Goal: Task Accomplishment & Management: Complete application form

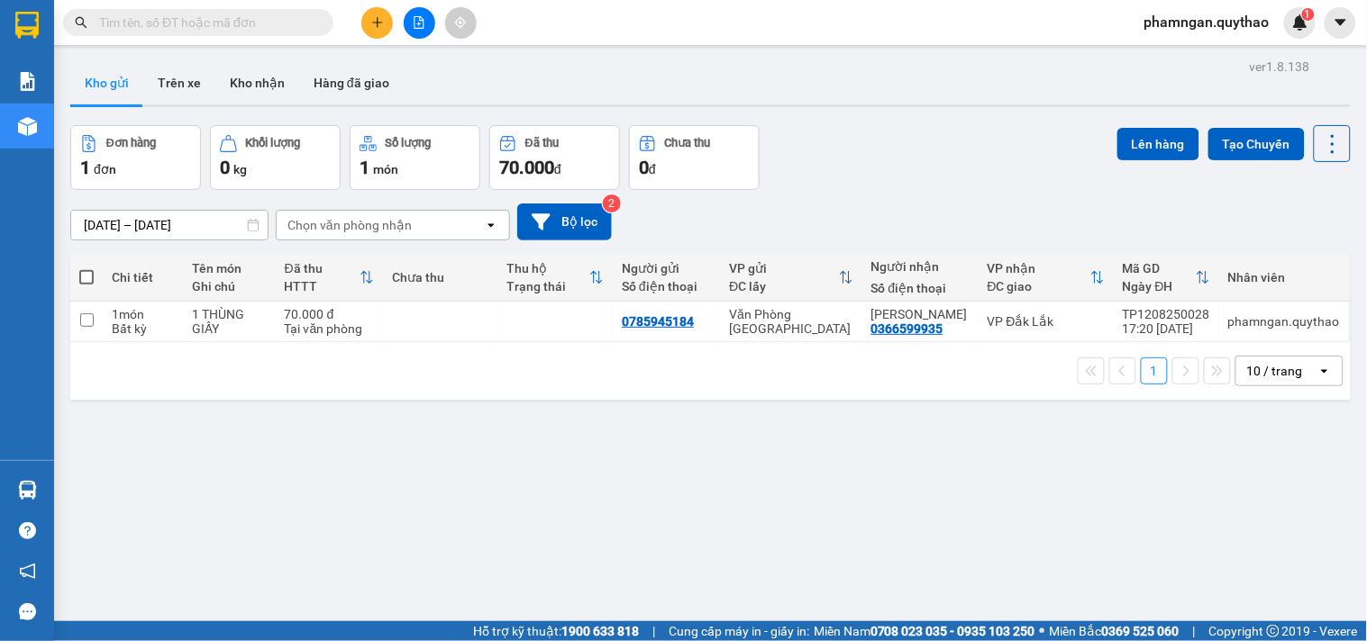
click at [373, 21] on icon "plus" at bounding box center [377, 22] width 13 height 13
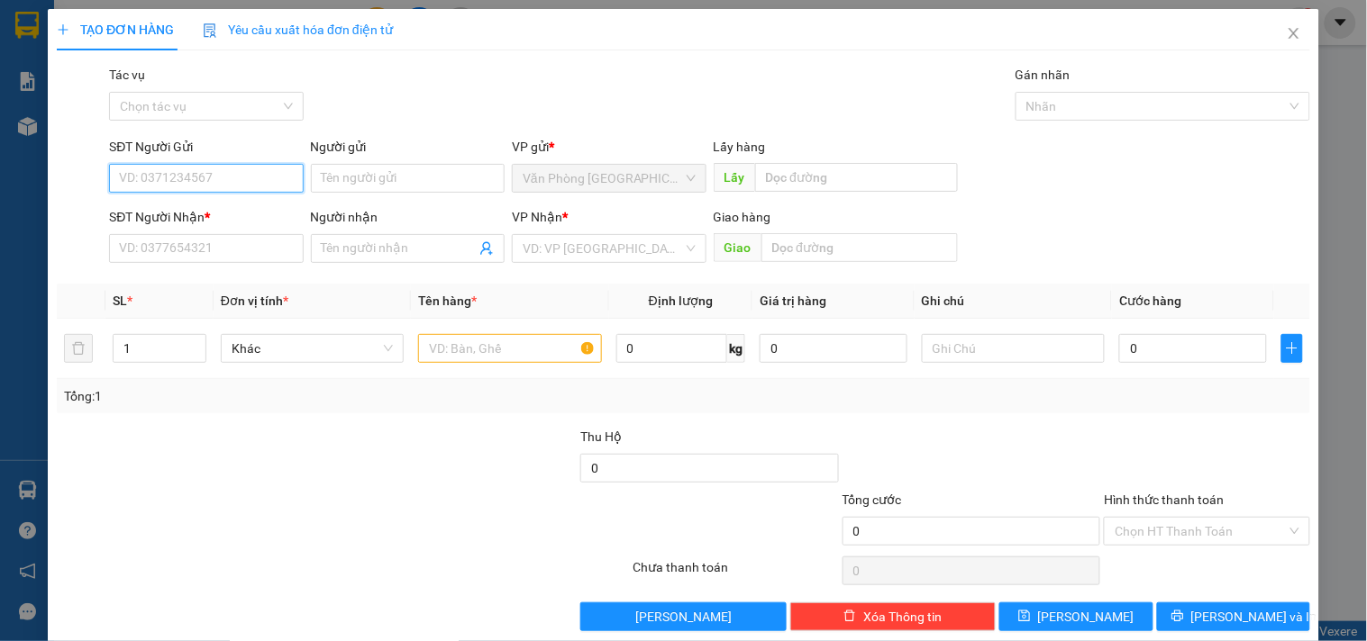
drag, startPoint x: 222, startPoint y: 176, endPoint x: 218, endPoint y: 149, distance: 27.4
click at [222, 169] on input "SĐT Người Gửi" at bounding box center [206, 178] width 194 height 29
drag, startPoint x: 227, startPoint y: 184, endPoint x: 290, endPoint y: 168, distance: 65.1
click at [223, 184] on input "SĐT Người Gửi" at bounding box center [206, 178] width 194 height 29
type input "0972374610"
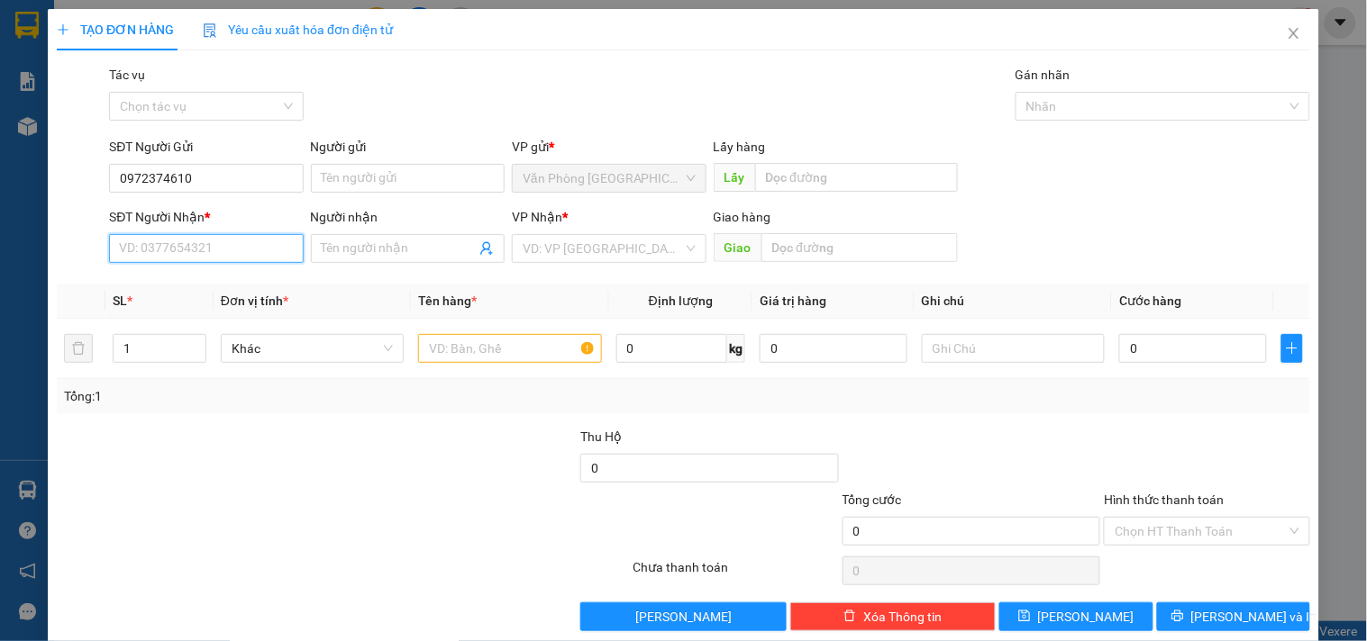
click at [186, 256] on input "SĐT Người Nhận *" at bounding box center [206, 248] width 194 height 29
drag, startPoint x: 164, startPoint y: 280, endPoint x: 604, endPoint y: 401, distance: 455.9
click at [168, 277] on div "0372180091" at bounding box center [204, 285] width 170 height 20
type input "0372180091"
click at [534, 345] on input "text" at bounding box center [509, 348] width 183 height 29
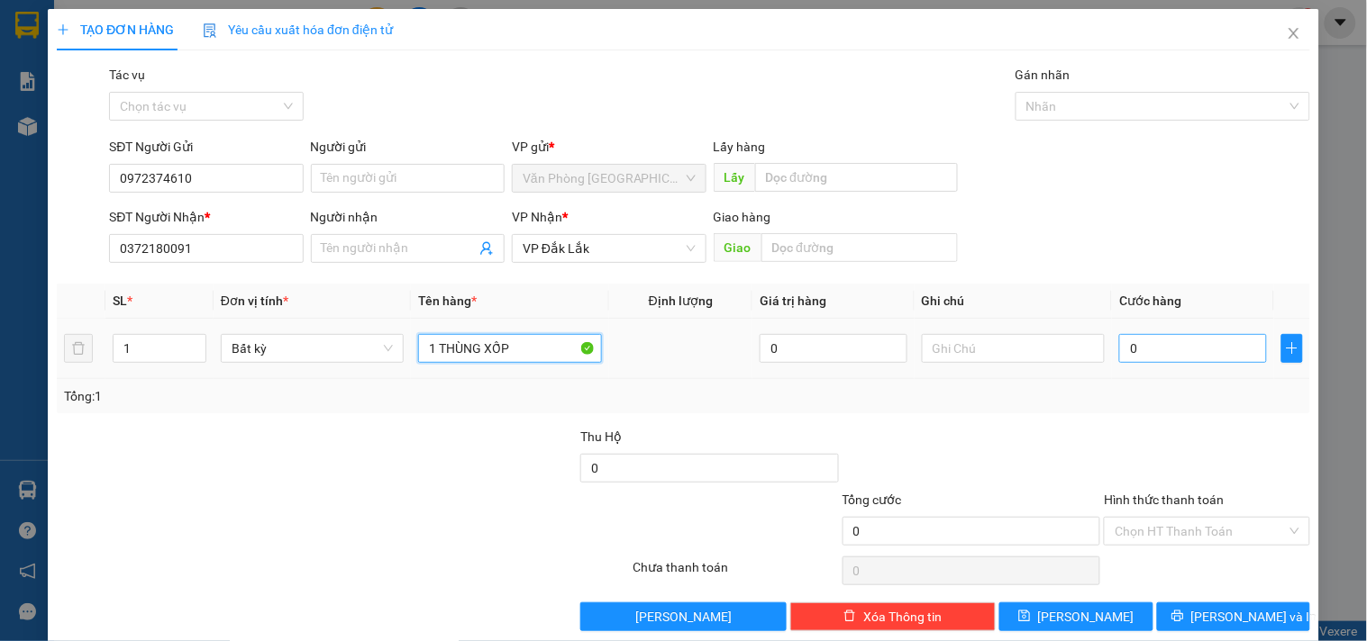
type input "1 THÙNG XỐP"
click at [1155, 341] on input "0" at bounding box center [1193, 348] width 148 height 29
type input "4"
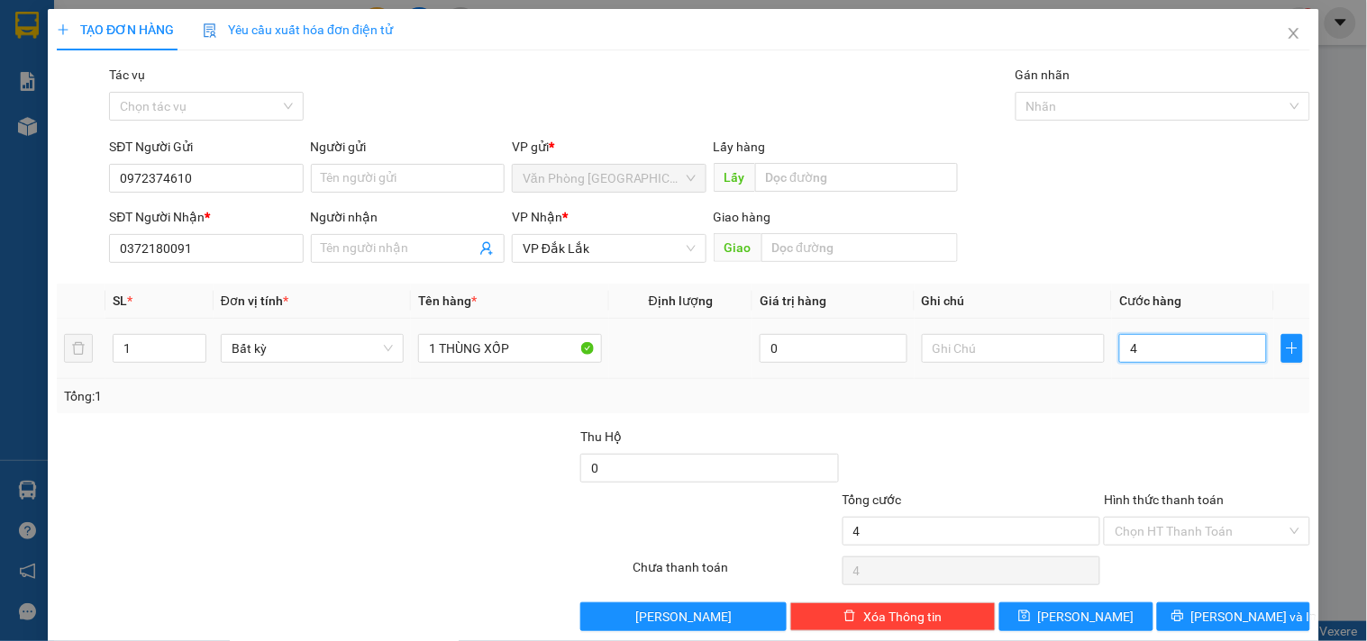
type input "40"
type input "400"
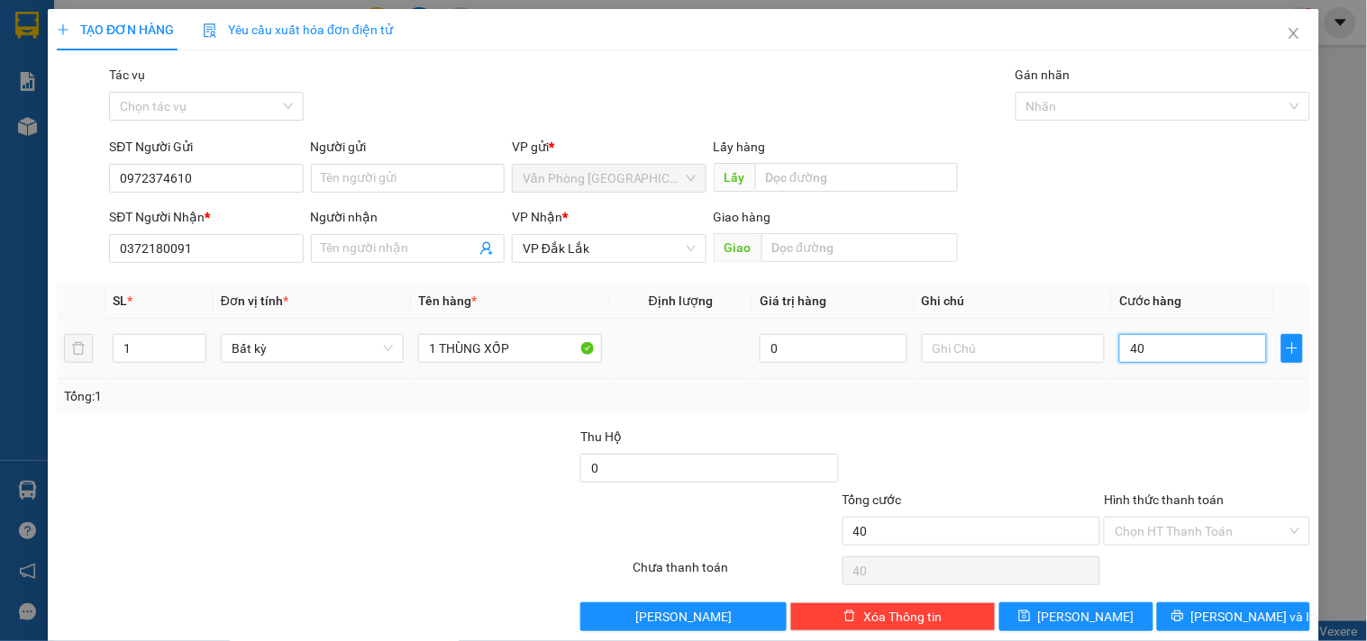
type input "400"
type input "4.000"
type input "40.000"
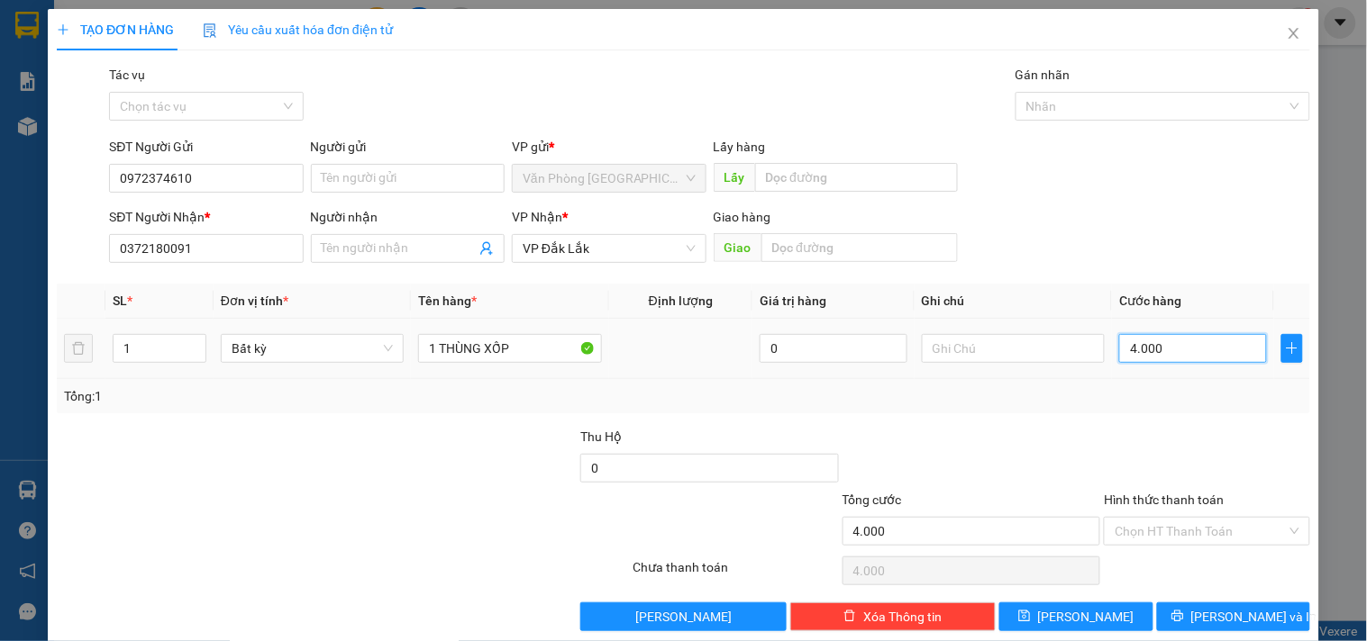
type input "40.000"
click at [1216, 526] on input "Hình thức thanh toán" at bounding box center [1199, 531] width 171 height 27
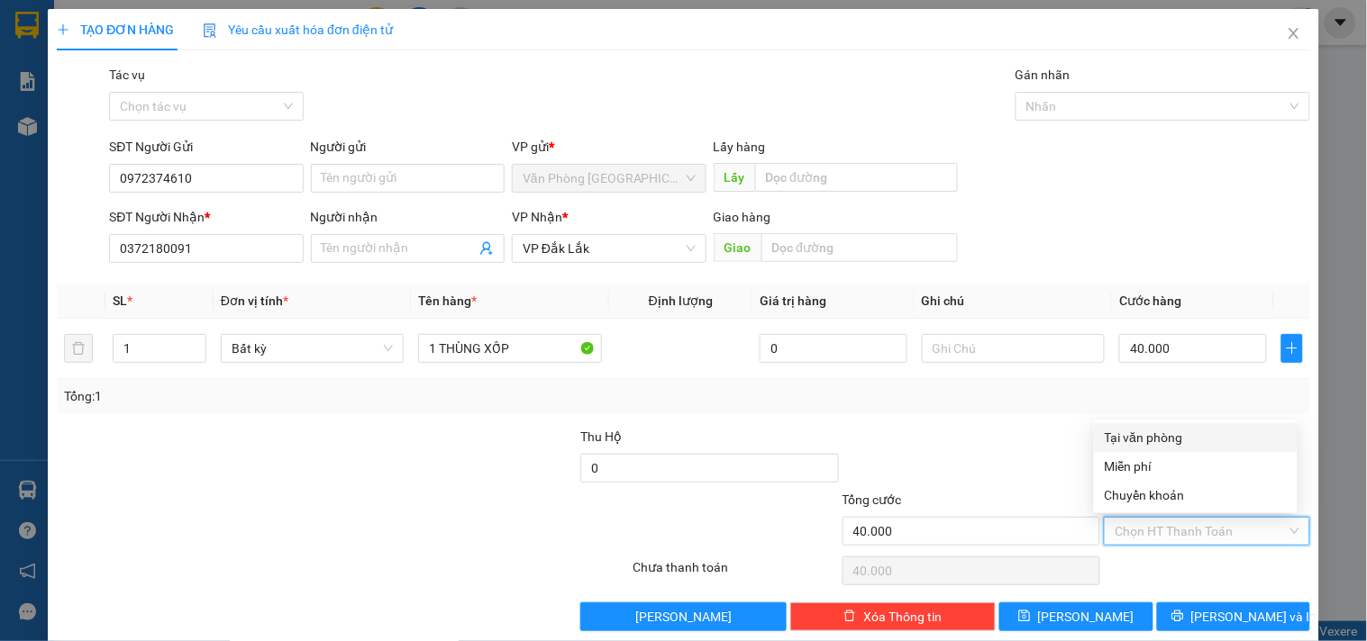
click at [1163, 435] on div "Tại văn phòng" at bounding box center [1195, 438] width 182 height 20
type input "0"
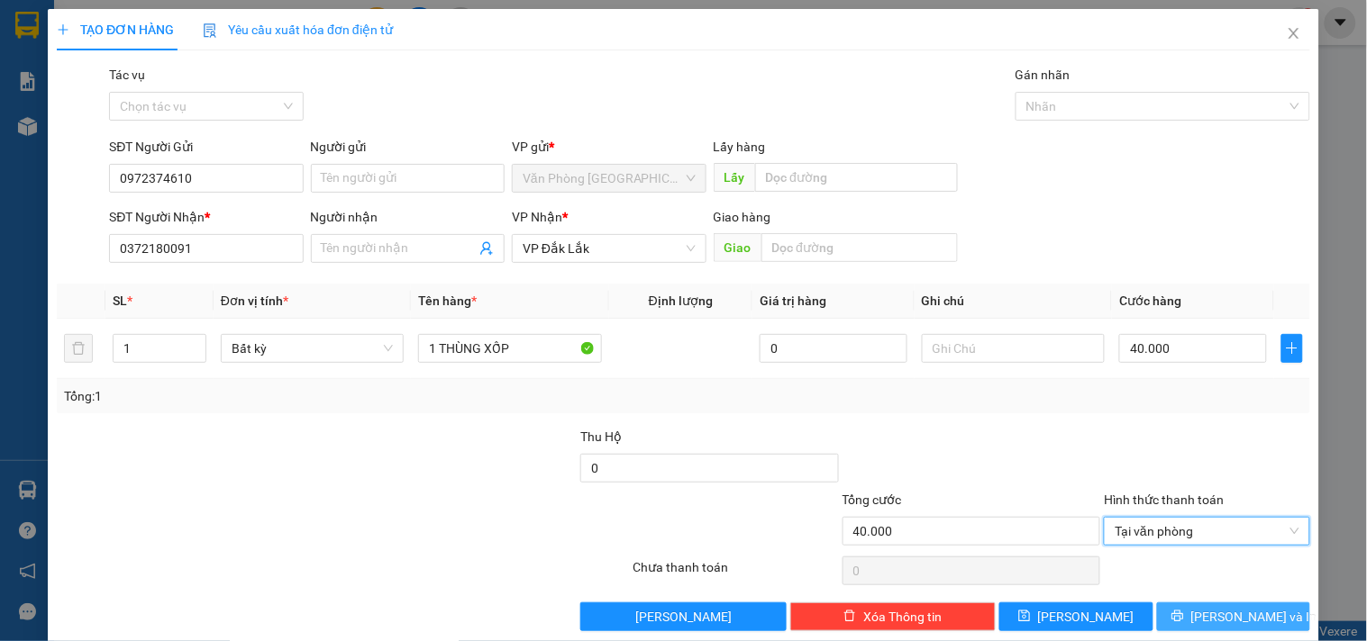
drag, startPoint x: 1204, startPoint y: 606, endPoint x: 1203, endPoint y: 595, distance: 11.8
click at [1204, 607] on span "[PERSON_NAME] và In" at bounding box center [1254, 617] width 126 height 20
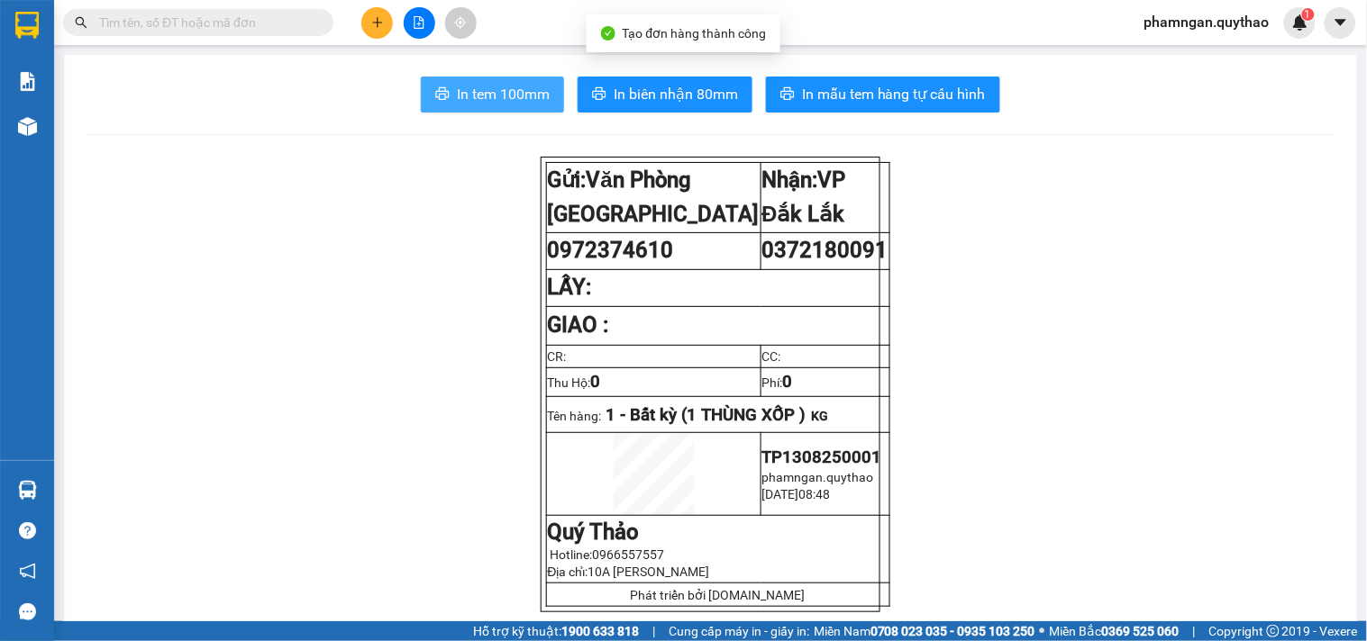
click at [511, 95] on span "In tem 100mm" at bounding box center [503, 94] width 93 height 23
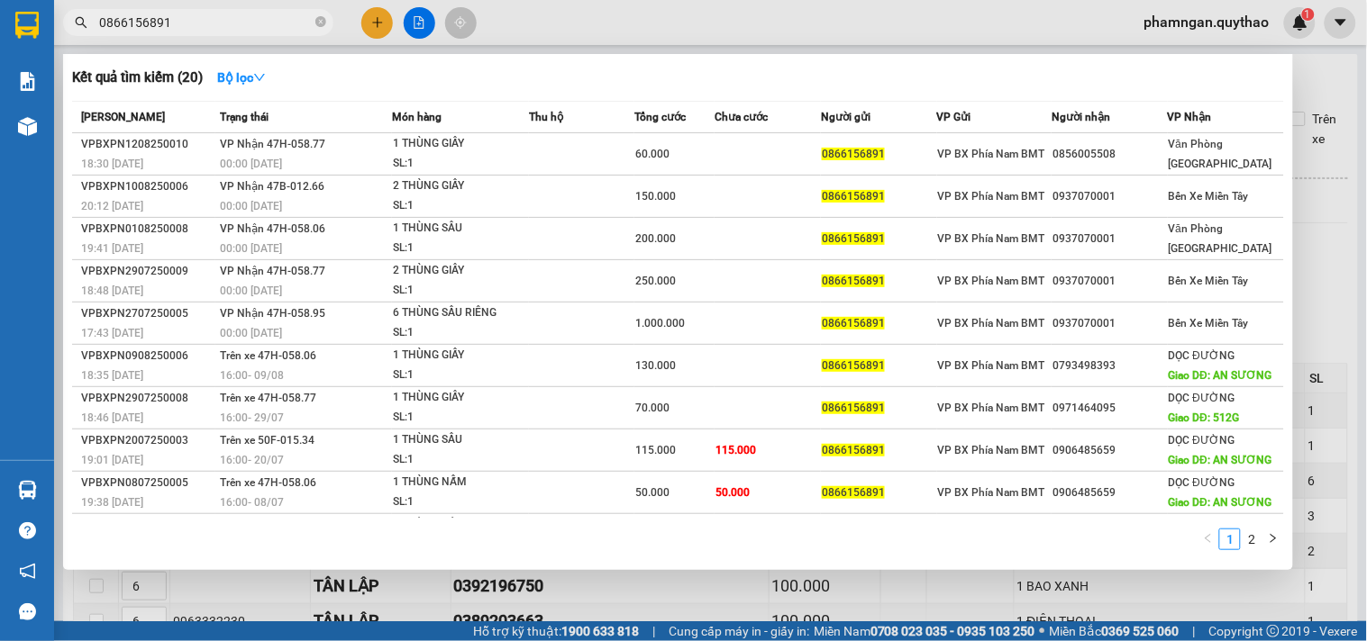
type input "0866156891"
